Goal: Task Accomplishment & Management: Use online tool/utility

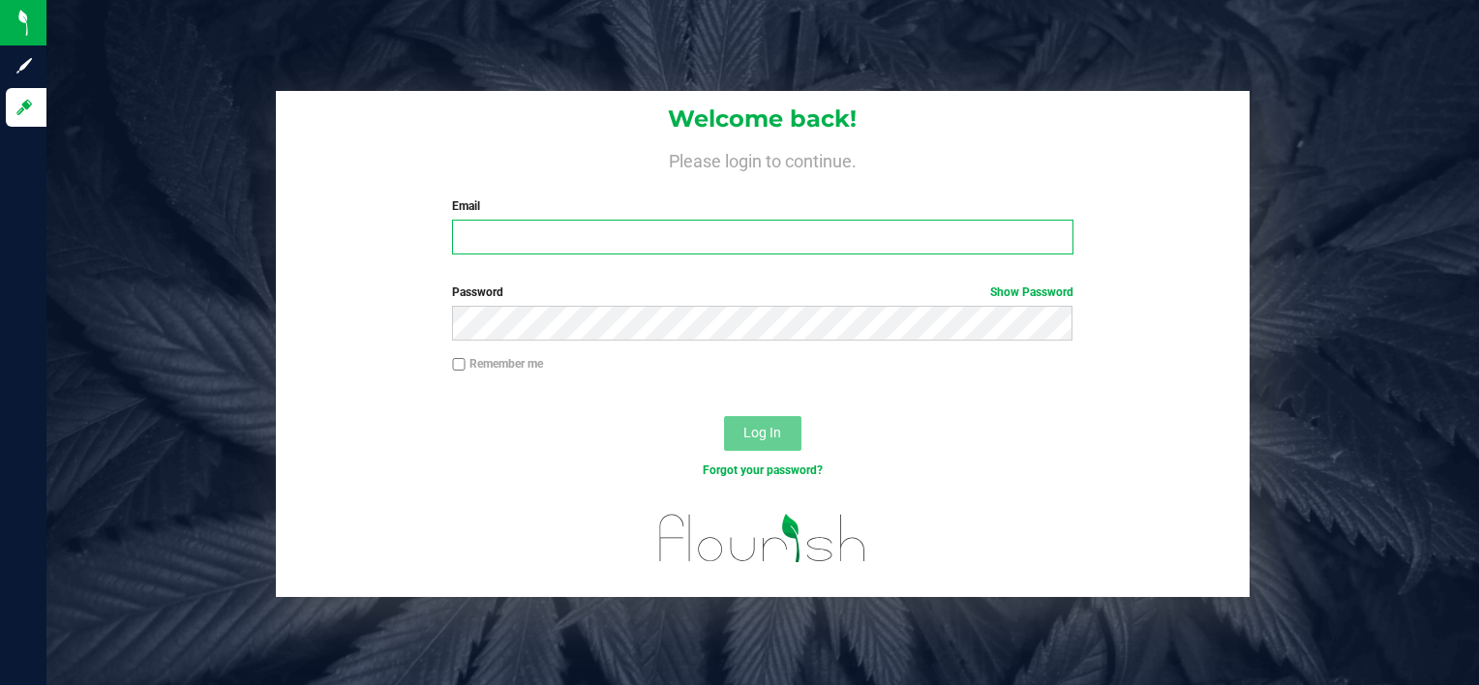
type input "zachary.shepp@stashventures.com"
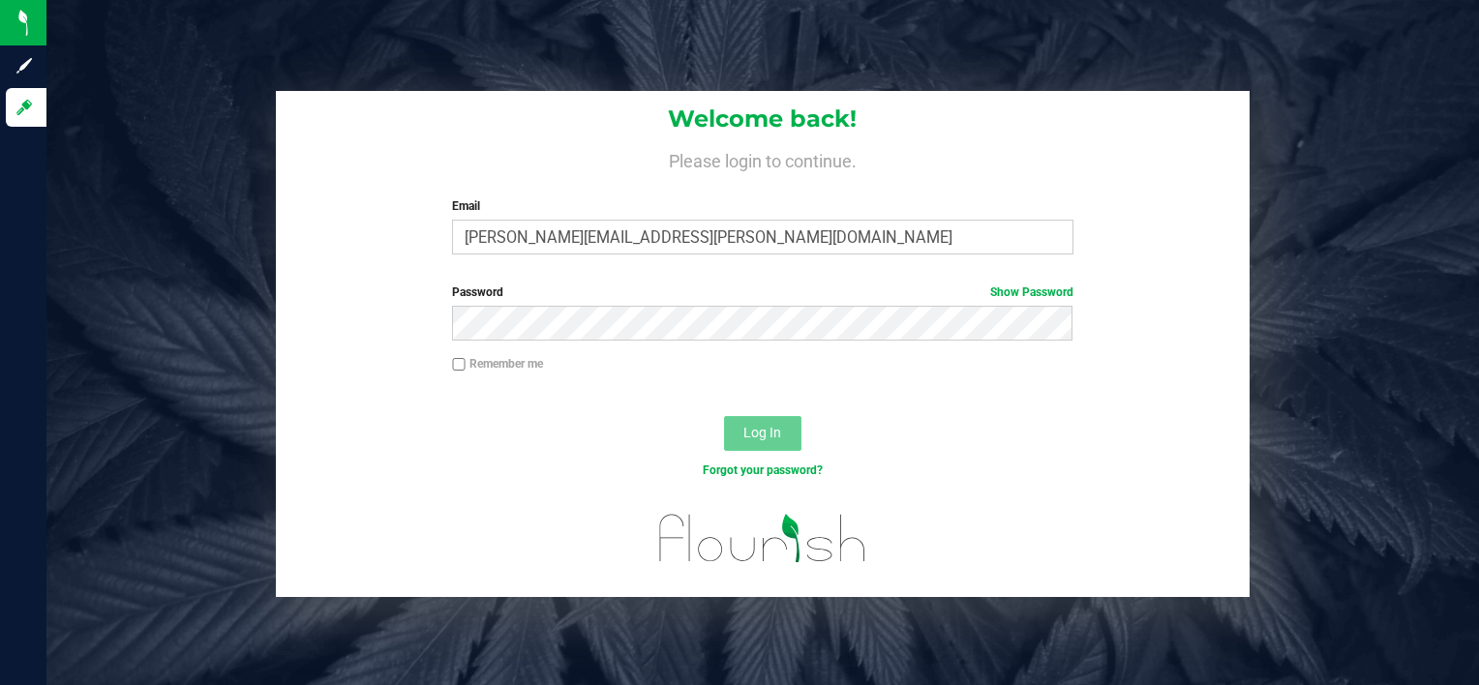
click at [778, 430] on span "Log In" at bounding box center [763, 432] width 38 height 15
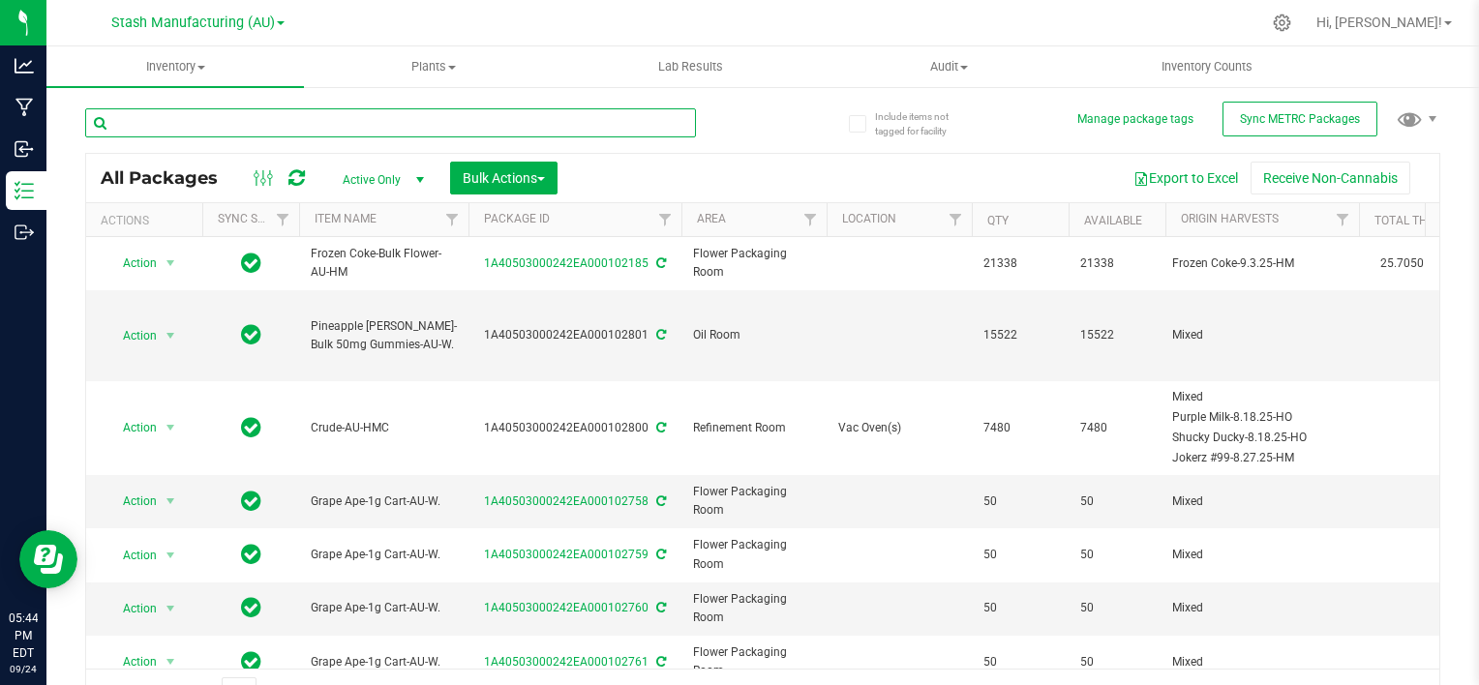
click at [318, 112] on input "text" at bounding box center [390, 122] width 611 height 29
type input "B"
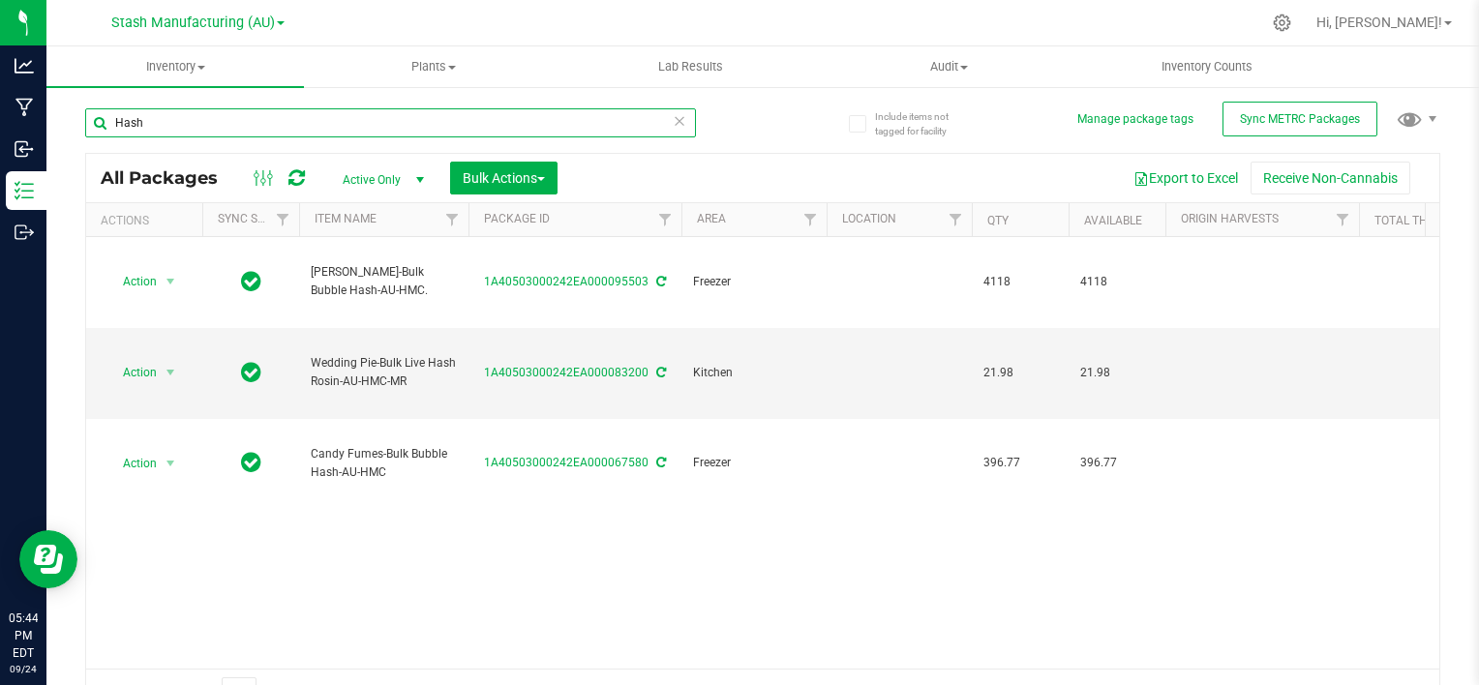
type input "Hash"
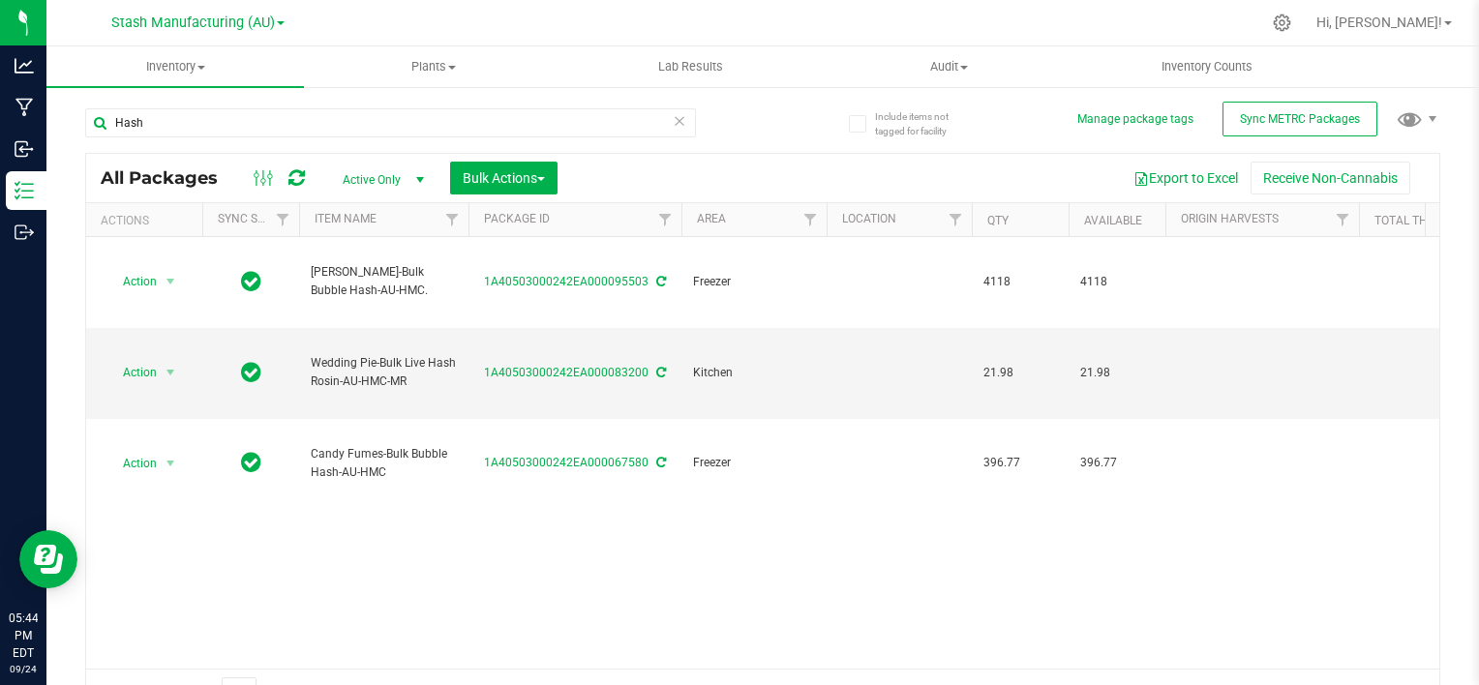
click at [802, 469] on div "Action Action Adjust qty Create package Edit attributes Global inventory Locate…" at bounding box center [763, 453] width 1354 height 432
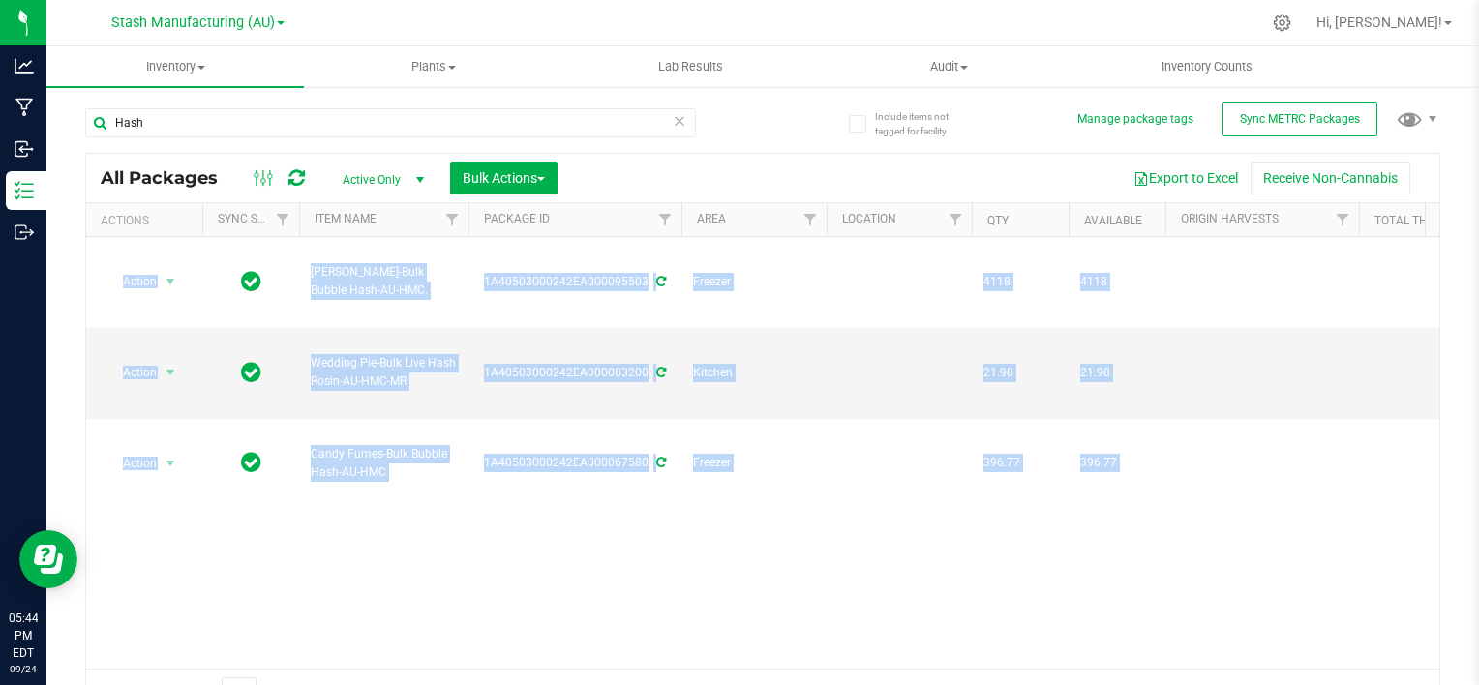
drag, startPoint x: 802, startPoint y: 469, endPoint x: 737, endPoint y: 496, distance: 70.3
click at [737, 496] on div "Action Action Adjust qty Create package Edit attributes Global inventory Locate…" at bounding box center [763, 453] width 1354 height 432
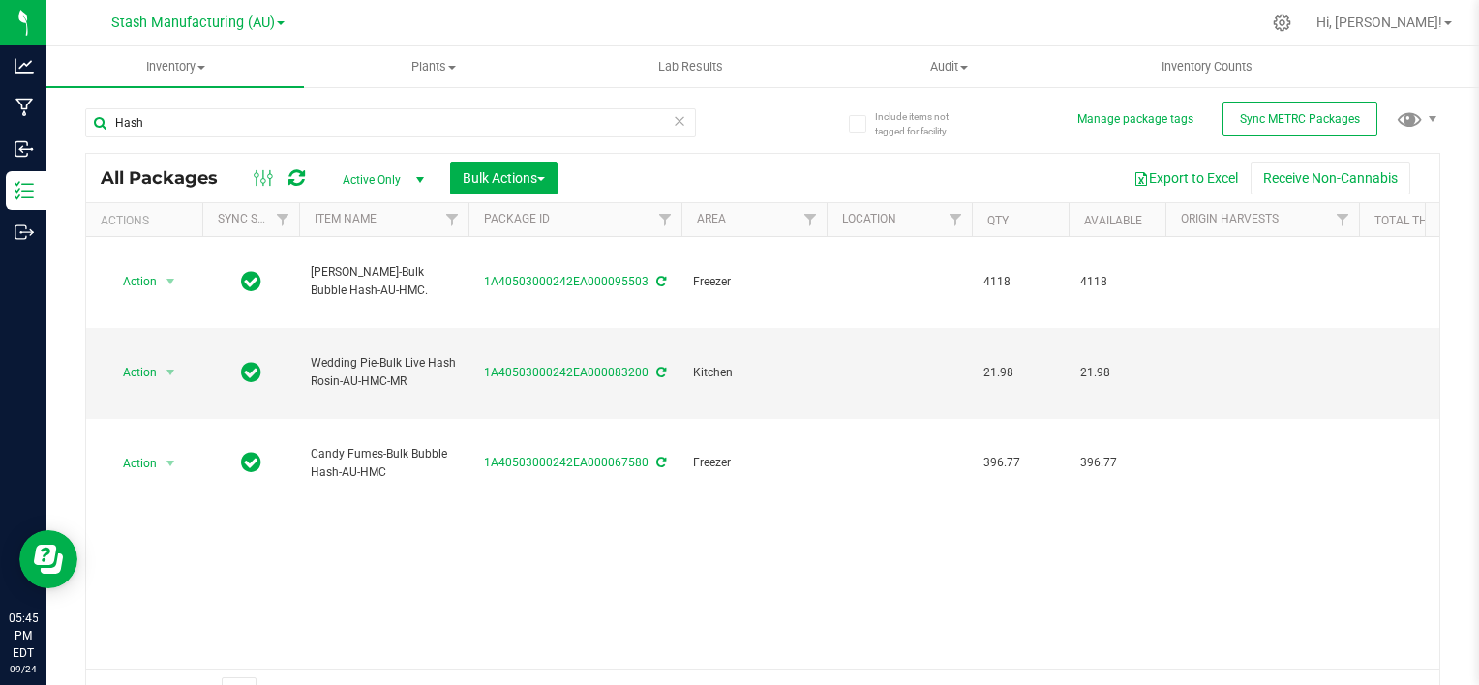
click at [533, 479] on div "Action Action Adjust qty Create package Edit attributes Global inventory Locate…" at bounding box center [763, 453] width 1354 height 432
click at [603, 501] on div "Action Action Adjust qty Create package Edit attributes Global inventory Locate…" at bounding box center [763, 453] width 1354 height 432
click at [651, 475] on div "Action Action Adjust qty Create package Edit attributes Global inventory Locate…" at bounding box center [763, 453] width 1354 height 432
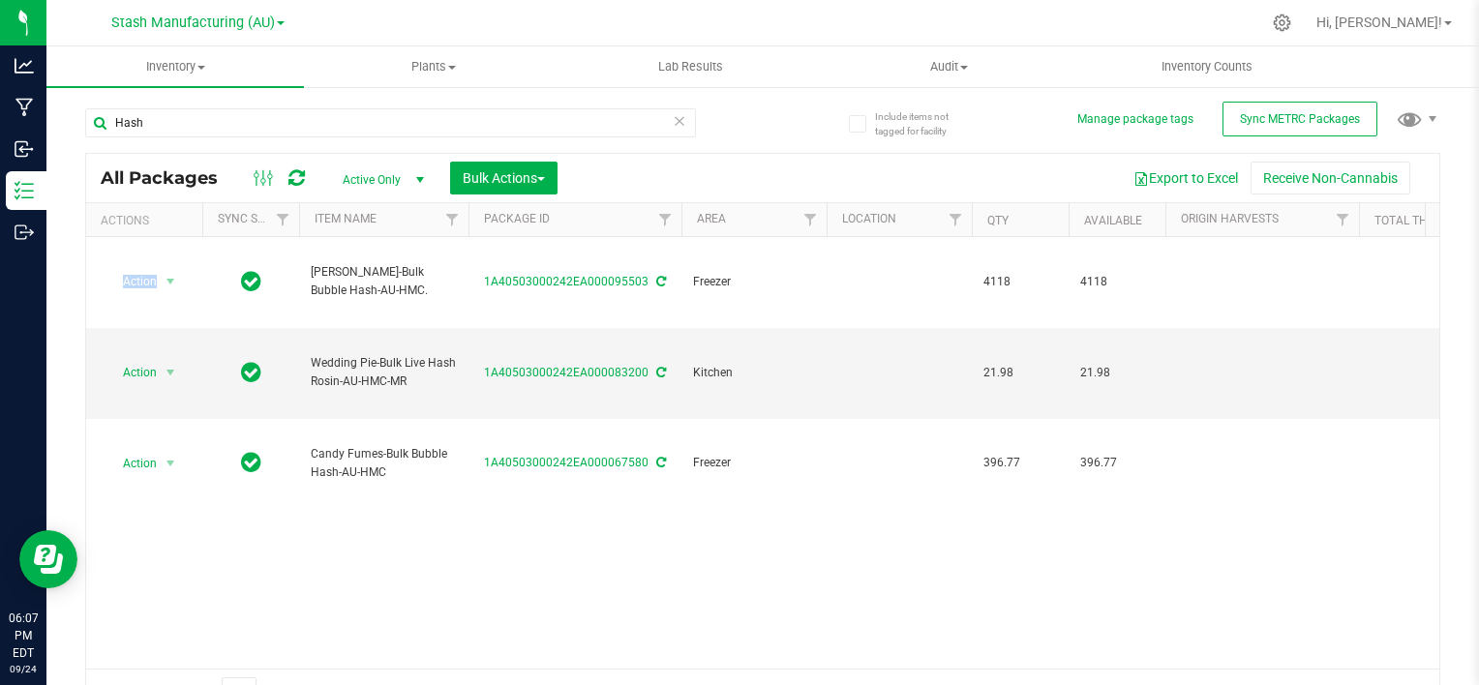
click at [651, 475] on div "Action Action Adjust qty Create package Edit attributes Global inventory Locate…" at bounding box center [763, 453] width 1354 height 432
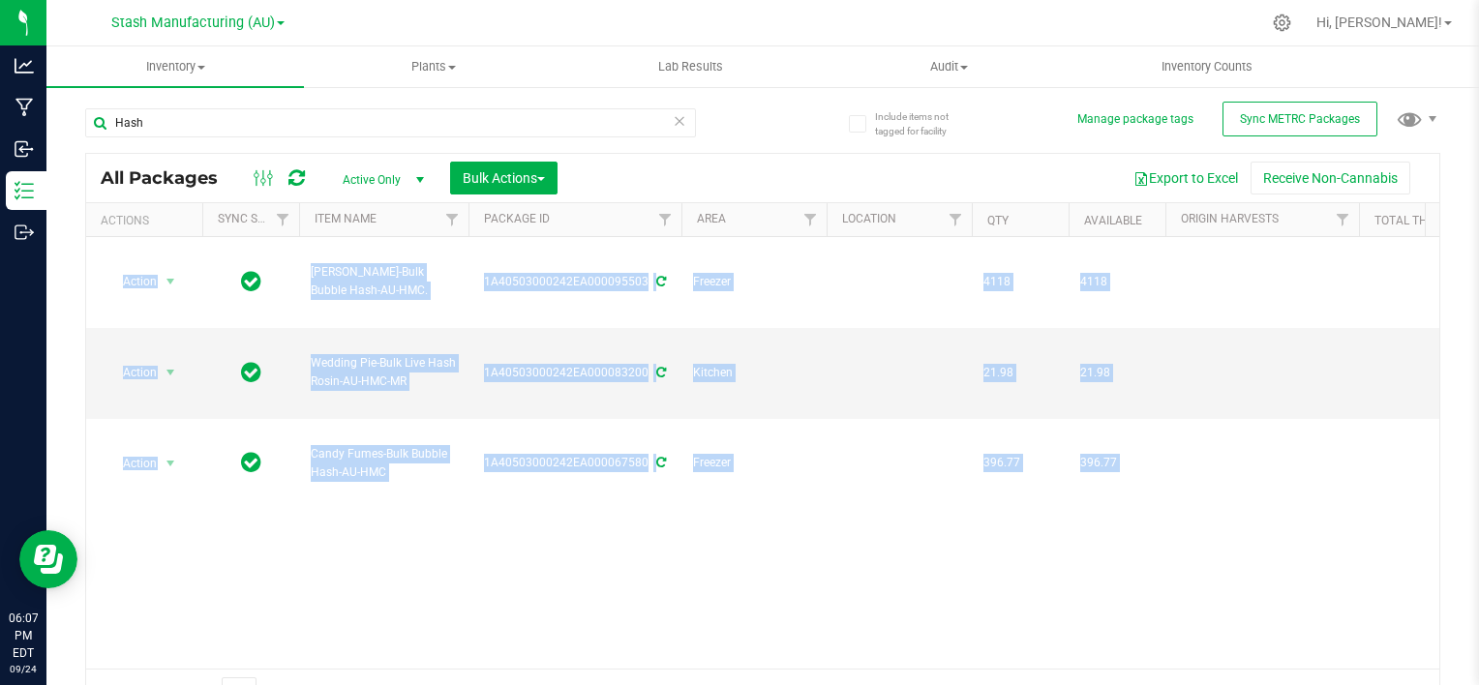
drag, startPoint x: 651, startPoint y: 475, endPoint x: 596, endPoint y: 483, distance: 54.8
click at [596, 483] on div "Action Action Adjust qty Create package Edit attributes Global inventory Locate…" at bounding box center [763, 453] width 1354 height 432
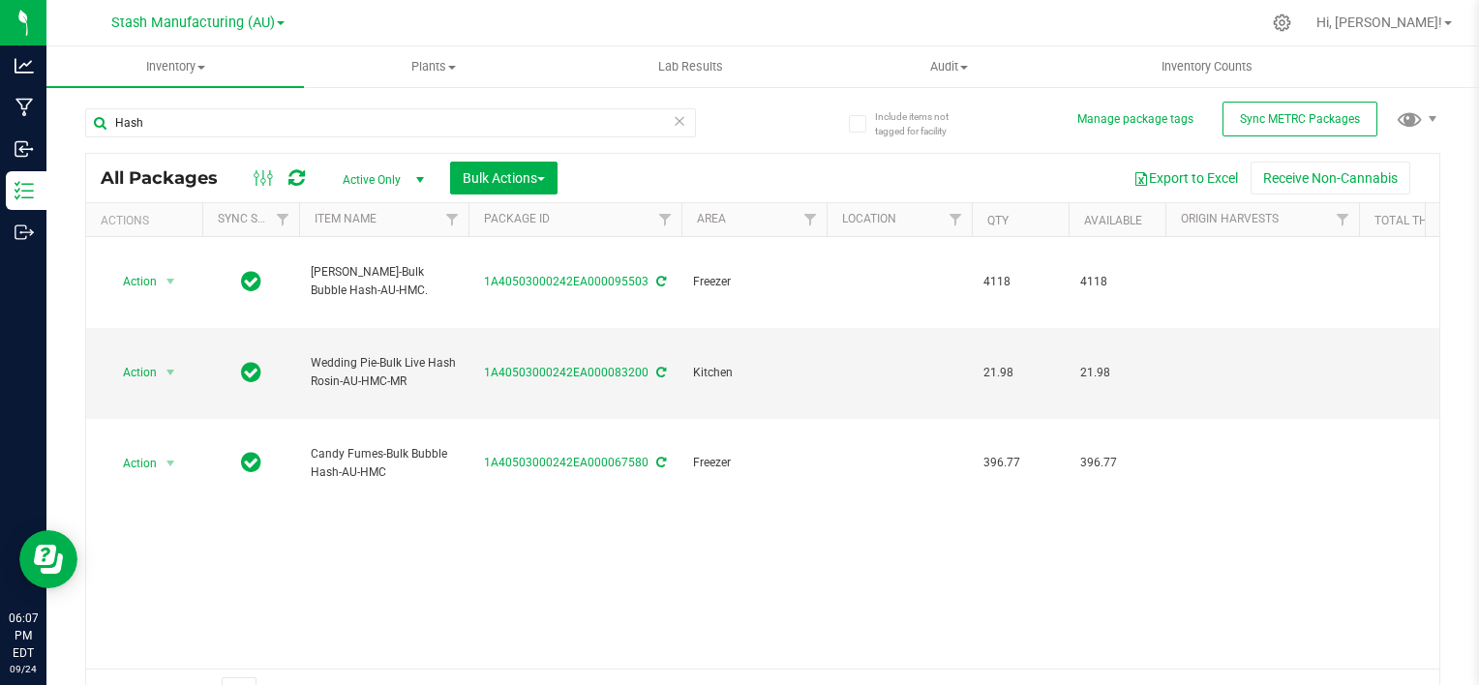
click at [596, 483] on div "Action Action Adjust qty Create package Edit attributes Global inventory Locate…" at bounding box center [763, 453] width 1354 height 432
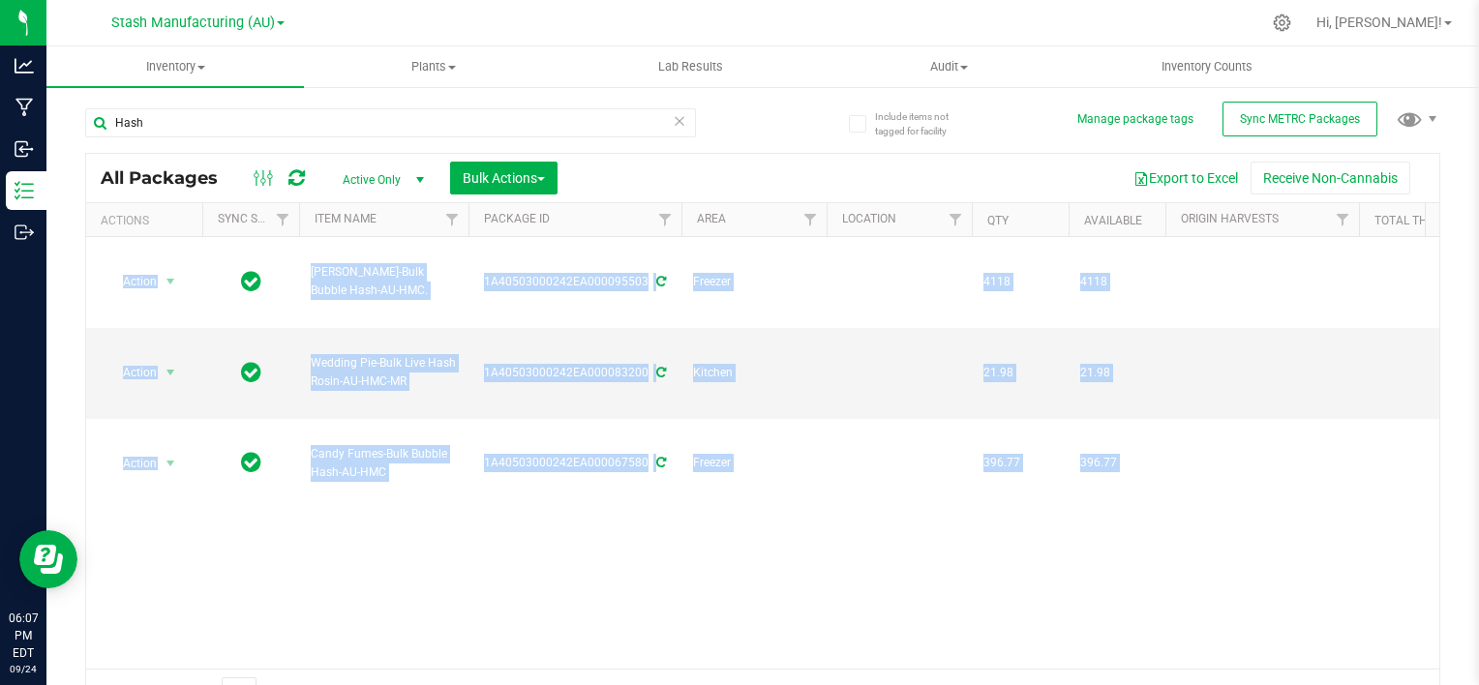
click at [596, 483] on div "Action Action Adjust qty Create package Edit attributes Global inventory Locate…" at bounding box center [763, 453] width 1354 height 432
click at [935, 556] on div "Action Action Adjust qty Create package Edit attributes Global inventory Locate…" at bounding box center [763, 453] width 1354 height 432
